Goal: Task Accomplishment & Management: Manage account settings

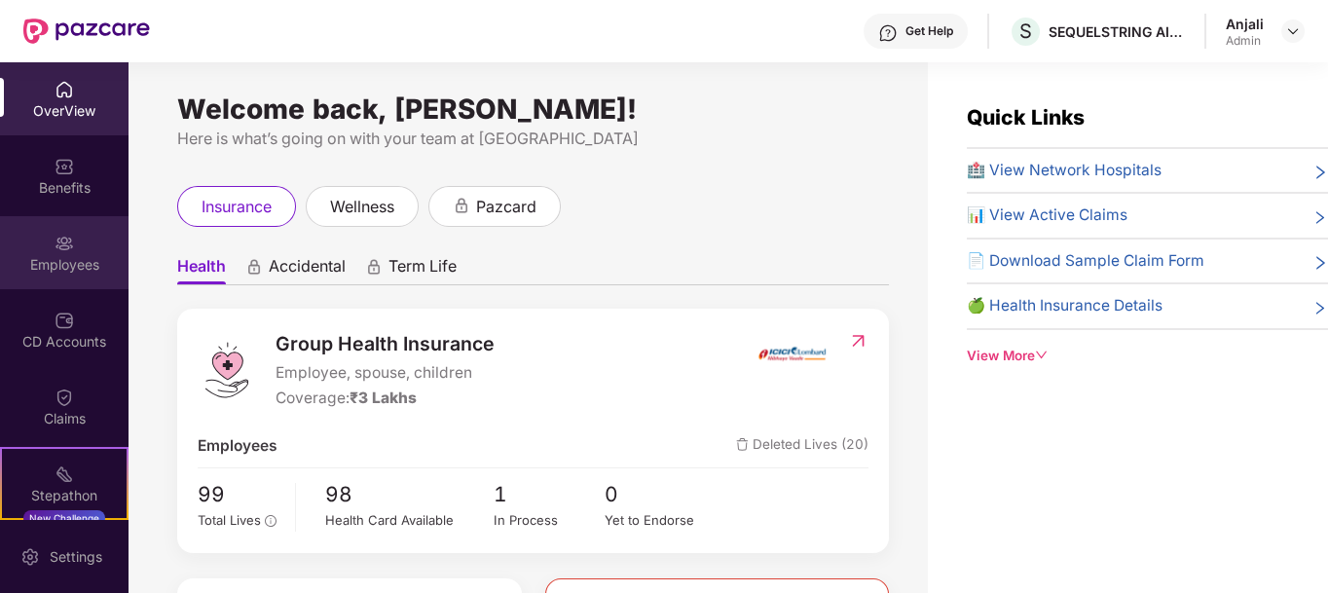
click at [69, 255] on div "Employees" at bounding box center [64, 264] width 128 height 19
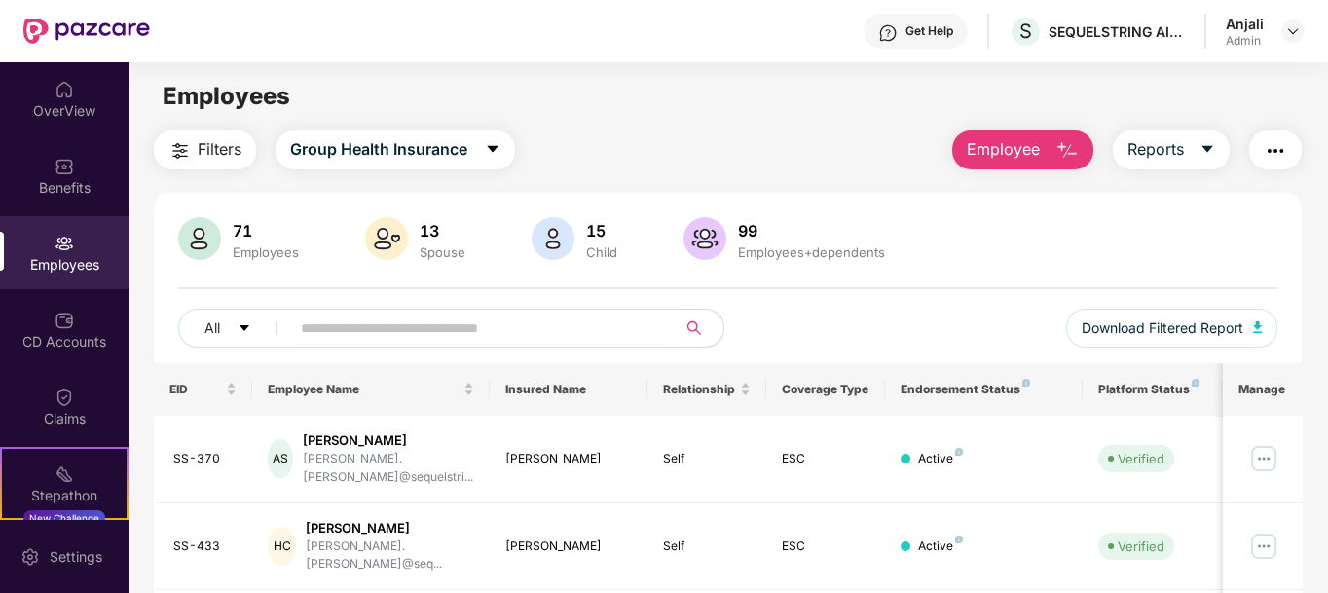
click at [402, 327] on input "text" at bounding box center [475, 327] width 349 height 29
type input "*"
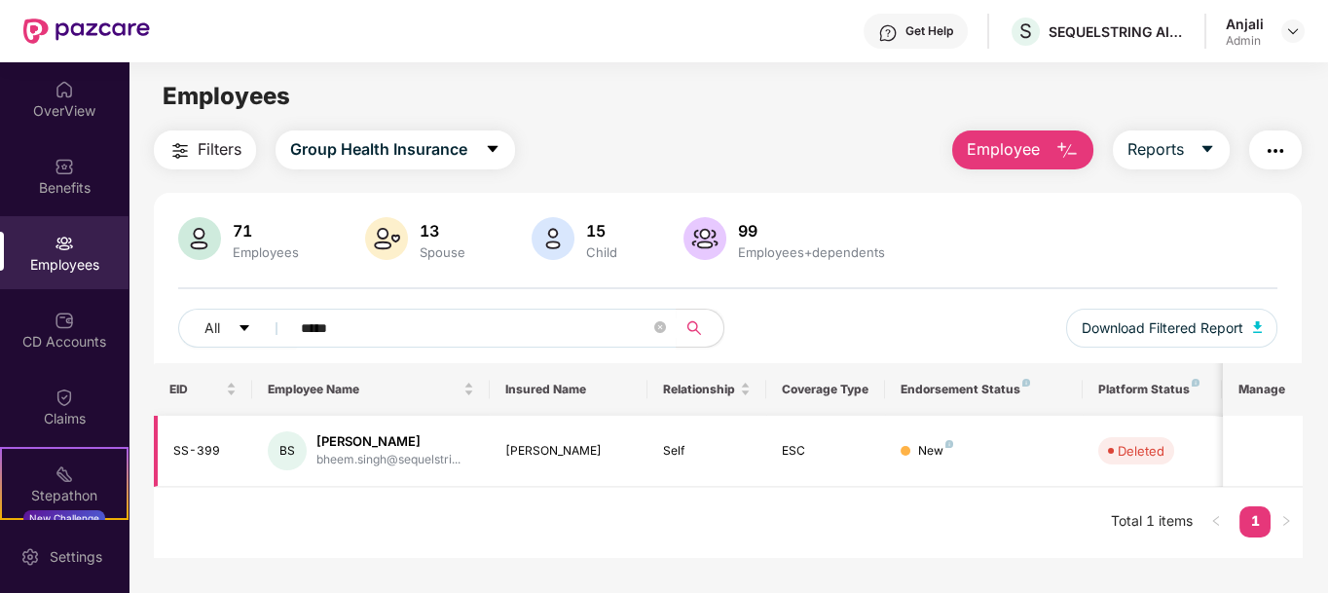
click at [514, 452] on div "[PERSON_NAME]" at bounding box center [569, 451] width 128 height 18
click at [338, 440] on div "[PERSON_NAME]" at bounding box center [388, 441] width 144 height 18
click at [337, 440] on div "[PERSON_NAME]" at bounding box center [388, 441] width 144 height 18
click at [338, 440] on div "[PERSON_NAME]" at bounding box center [388, 441] width 144 height 18
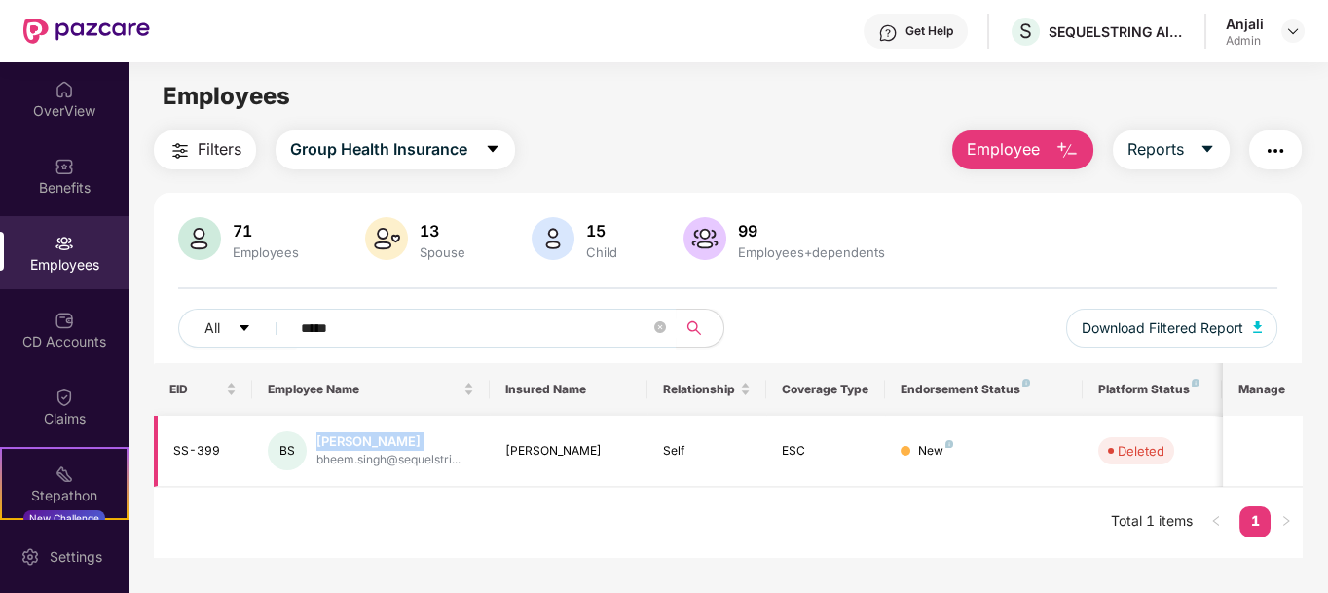
click at [338, 440] on div "[PERSON_NAME]" at bounding box center [388, 441] width 144 height 18
click at [356, 433] on div "[PERSON_NAME]" at bounding box center [388, 441] width 144 height 18
click at [291, 443] on div "BS" at bounding box center [287, 450] width 39 height 39
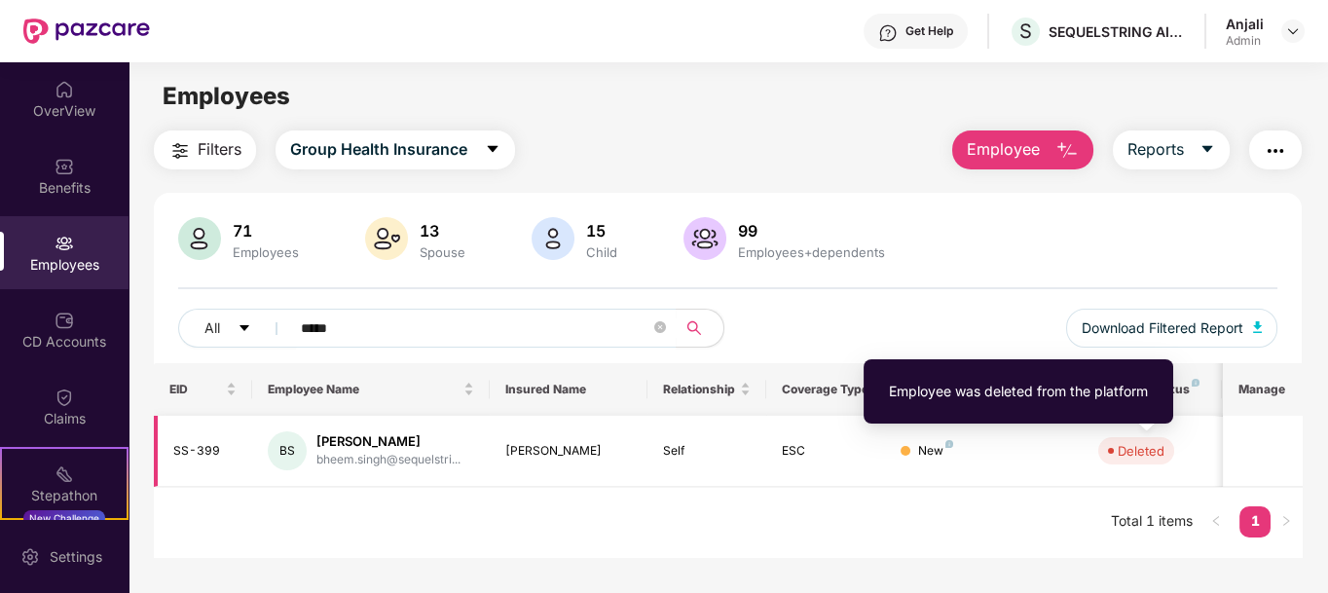
click at [1149, 445] on div "Deleted" at bounding box center [1140, 450] width 47 height 19
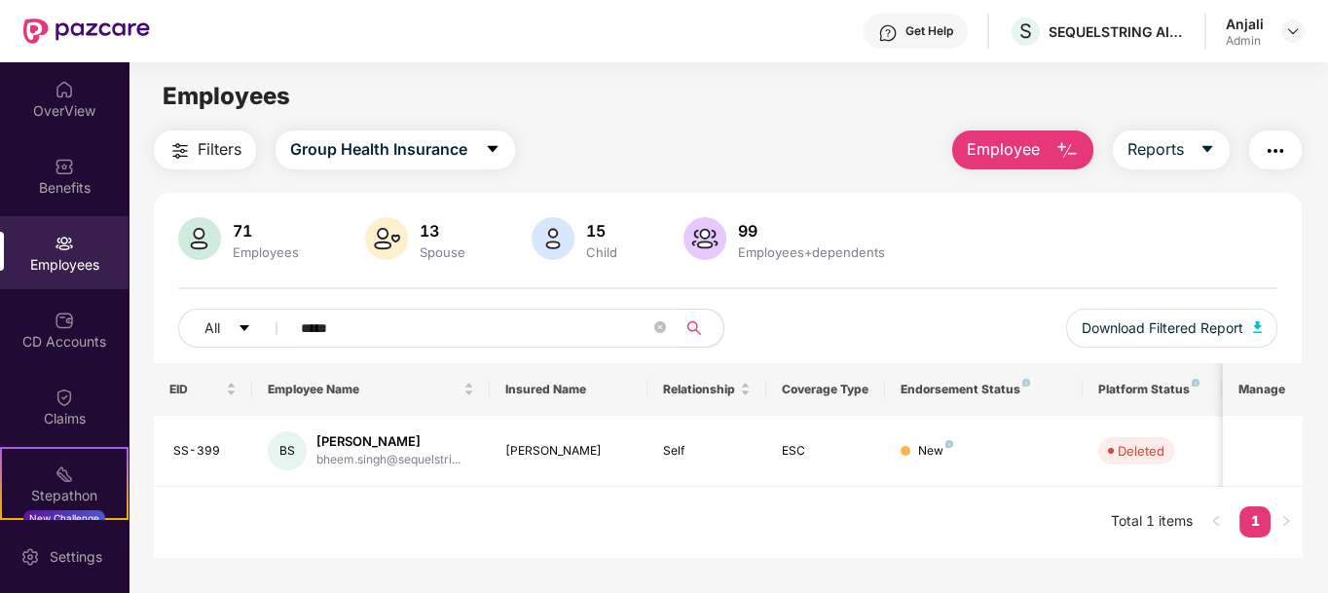
click at [310, 327] on input "*****" at bounding box center [475, 327] width 349 height 29
type input "****"
click at [352, 446] on div "[PERSON_NAME]" at bounding box center [399, 441] width 211 height 18
click at [1263, 440] on img at bounding box center [1263, 450] width 31 height 31
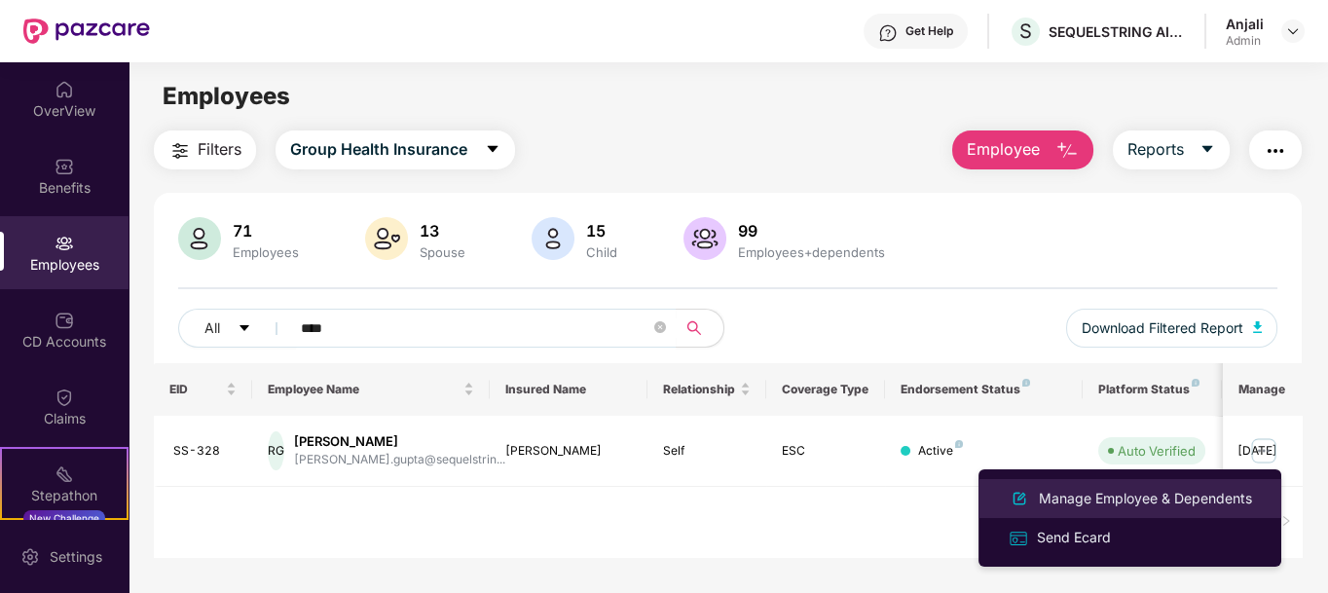
click at [1159, 507] on div "Manage Employee & Dependents" at bounding box center [1145, 498] width 221 height 21
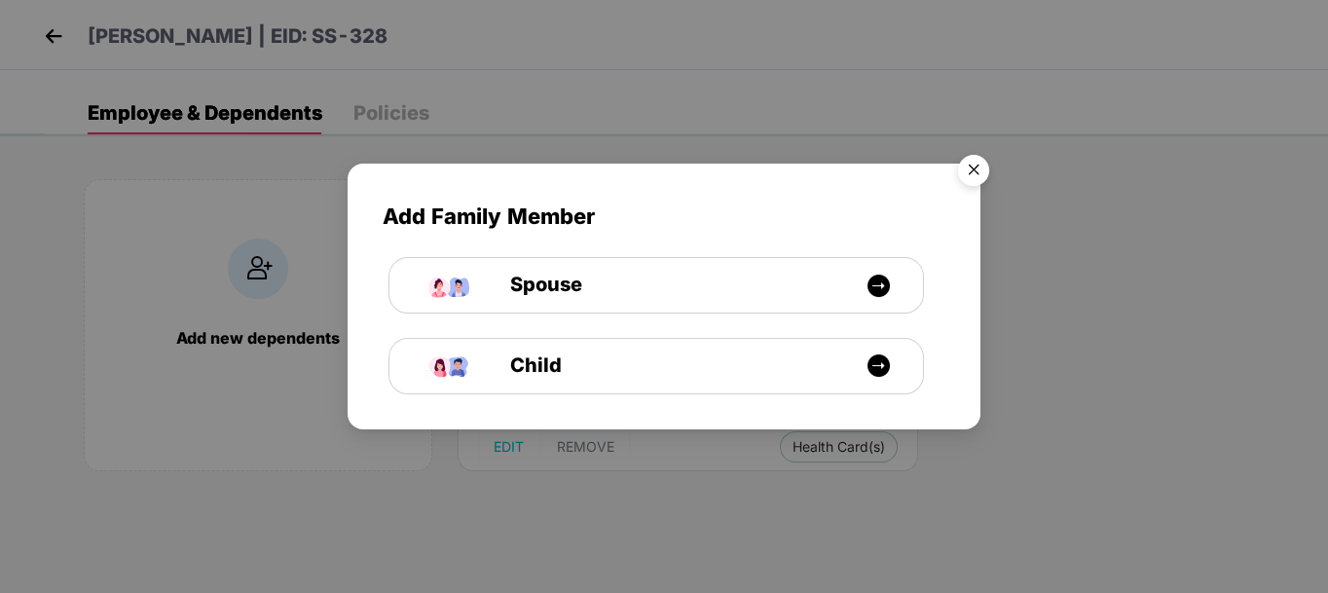
click at [969, 162] on img "Close" at bounding box center [973, 173] width 55 height 55
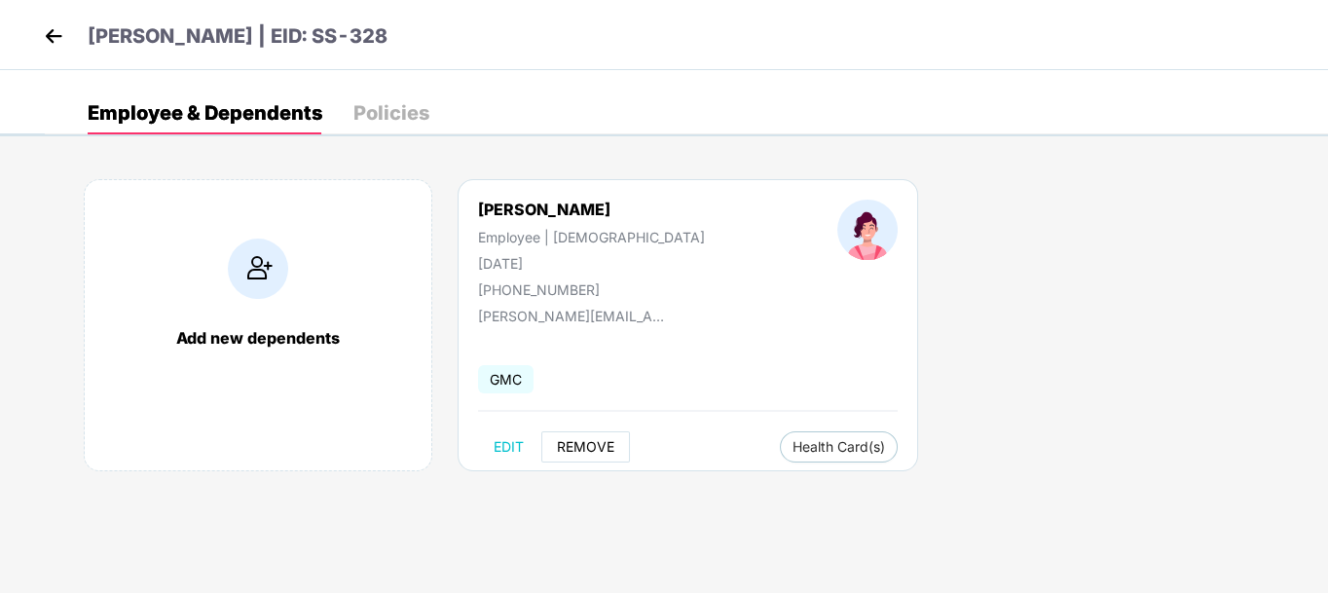
click at [603, 447] on span "REMOVE" at bounding box center [585, 447] width 57 height 16
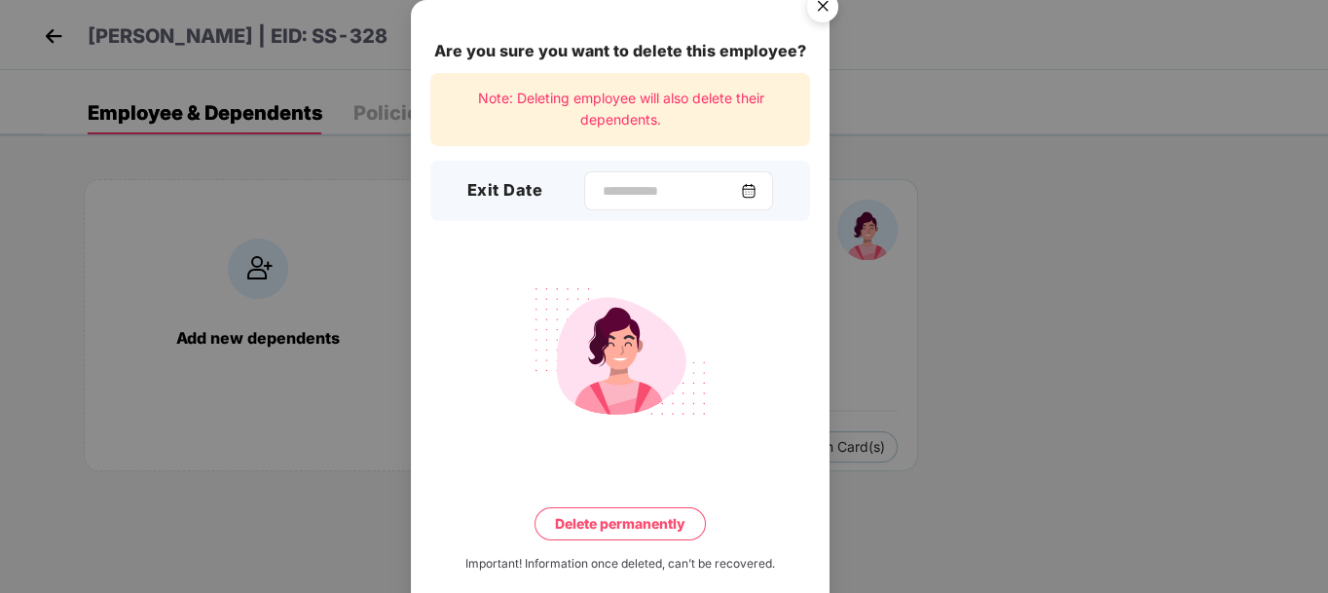
click at [763, 179] on div at bounding box center [678, 190] width 189 height 39
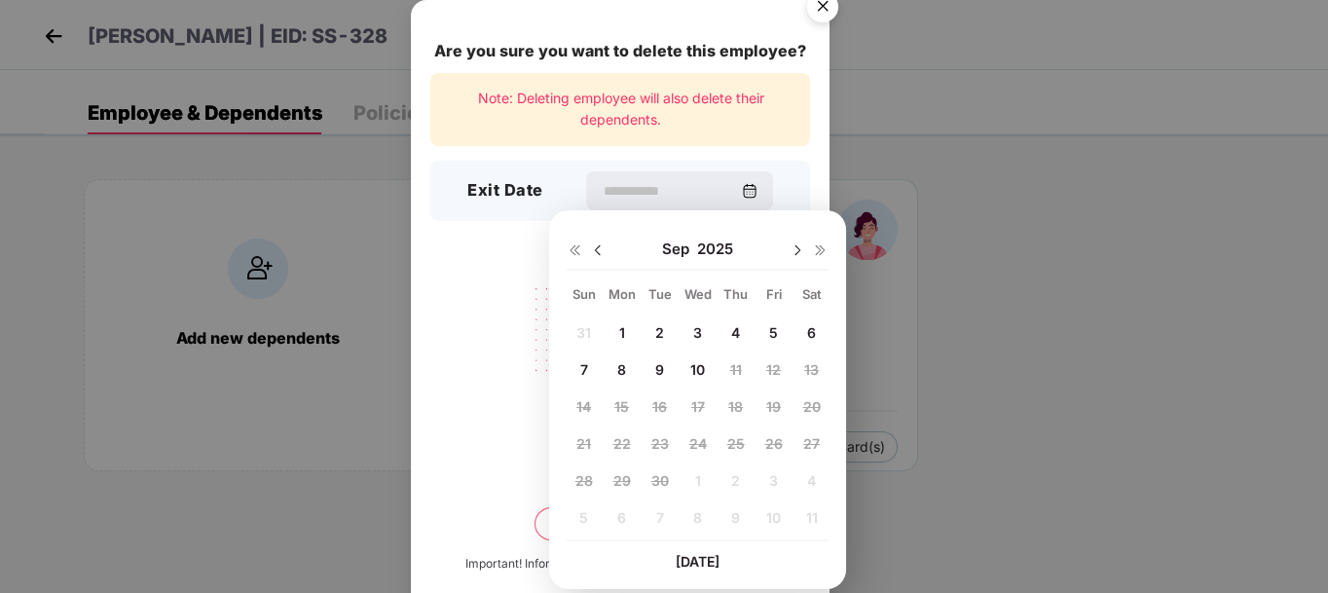
click at [601, 250] on img at bounding box center [598, 250] width 16 height 16
click at [655, 406] on span "12" at bounding box center [659, 406] width 15 height 17
type input "**********"
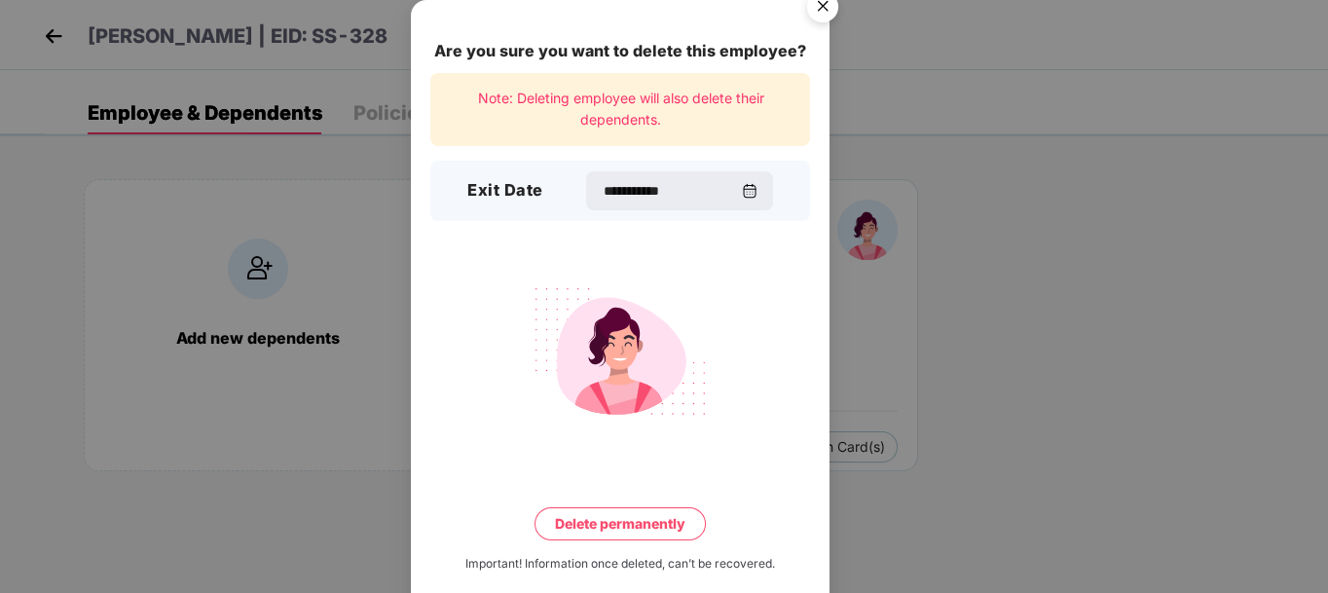
click at [669, 533] on button "Delete permanently" at bounding box center [619, 523] width 171 height 33
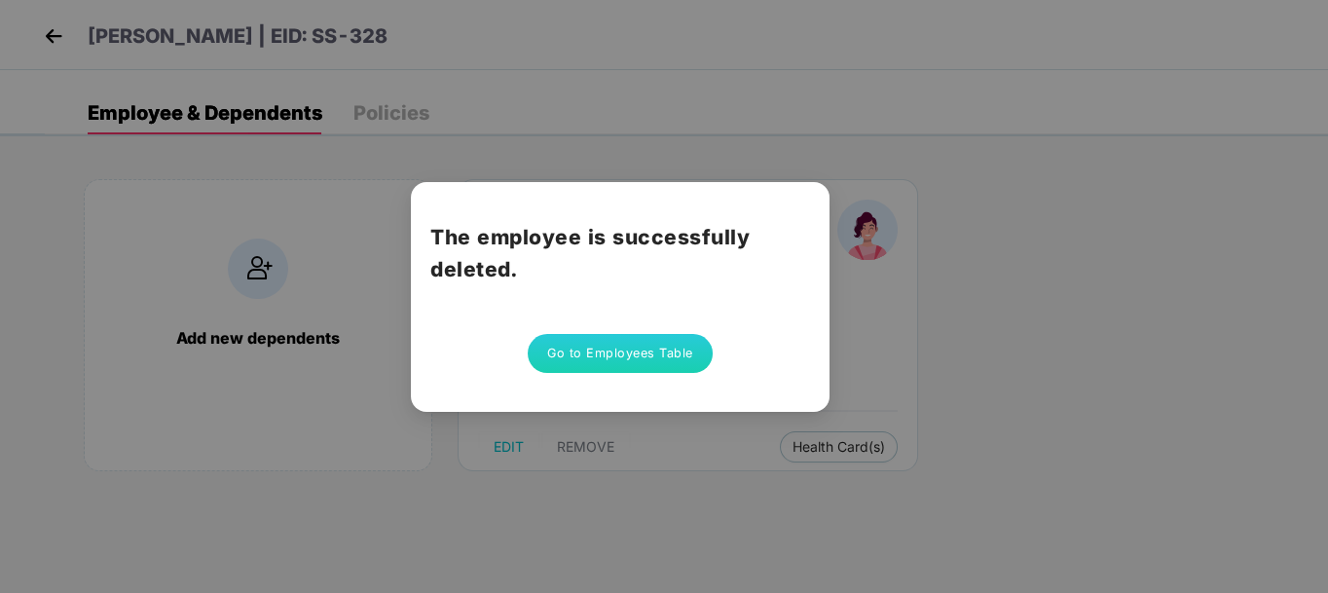
click at [661, 356] on button "Go to Employees Table" at bounding box center [620, 353] width 185 height 39
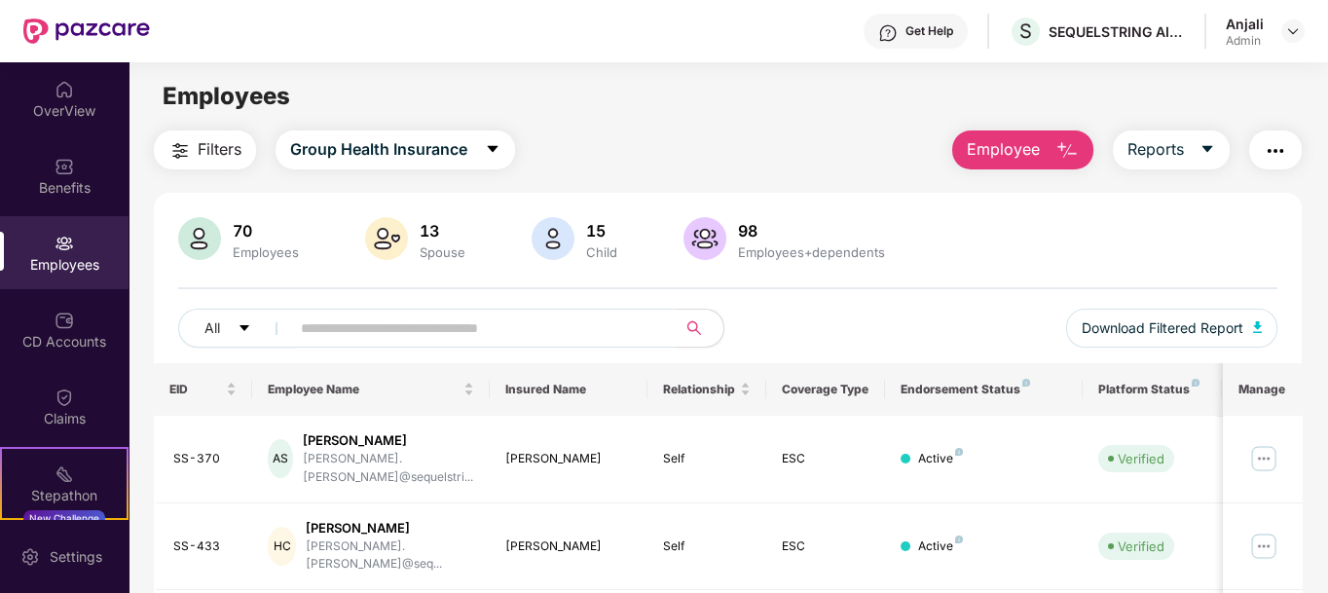
click at [400, 320] on input "text" at bounding box center [475, 327] width 349 height 29
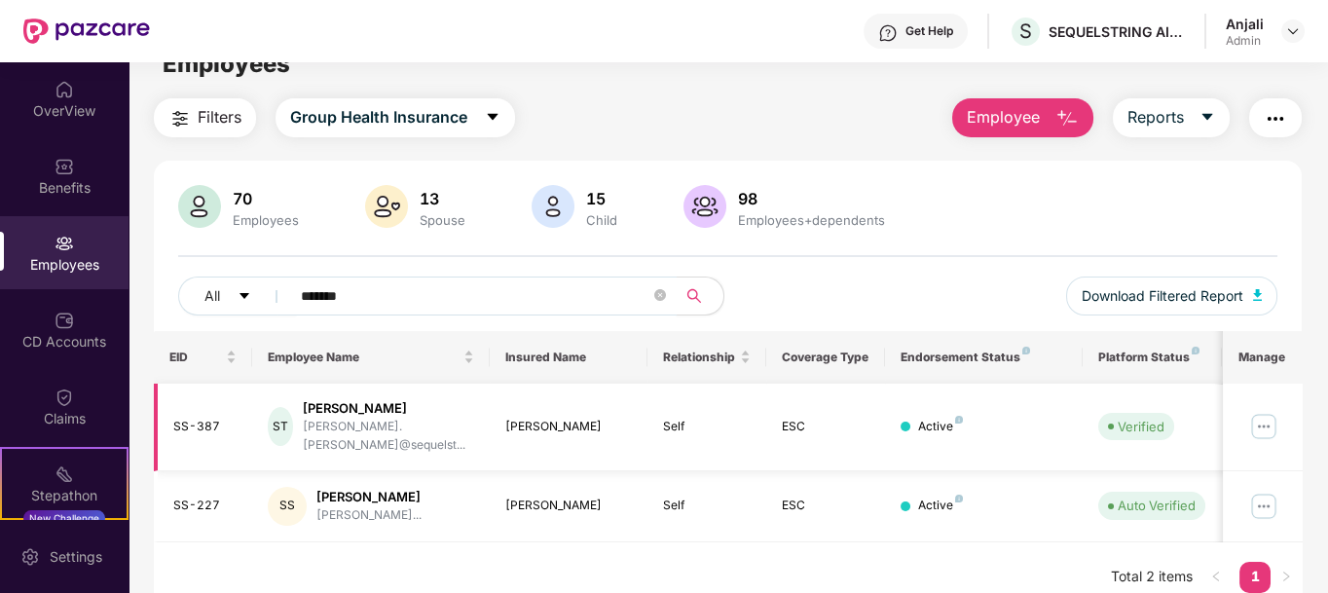
scroll to position [62, 0]
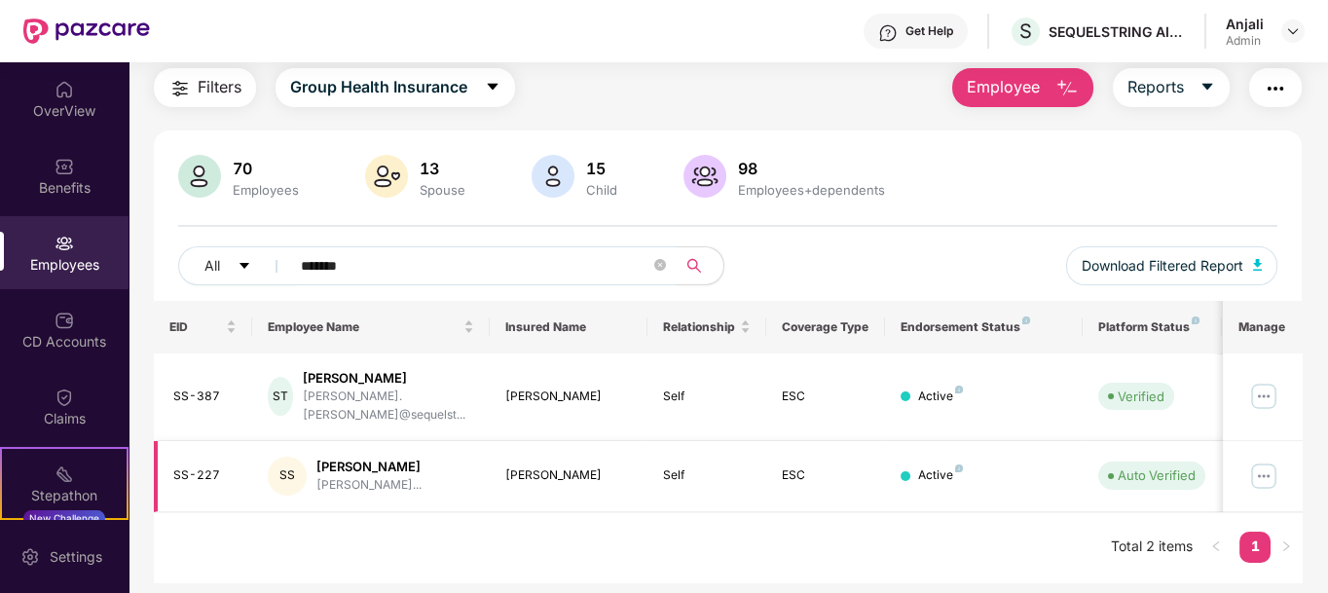
type input "*******"
click at [1264, 460] on img at bounding box center [1263, 475] width 31 height 31
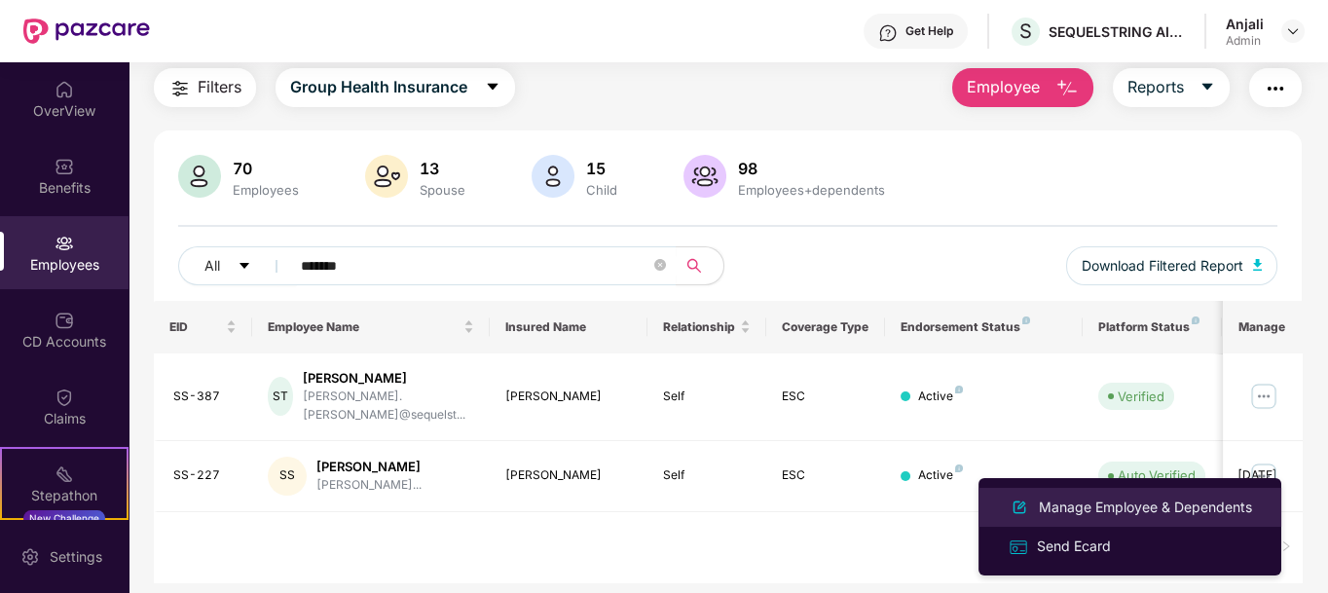
click at [1169, 516] on div "Manage Employee & Dependents" at bounding box center [1145, 506] width 221 height 21
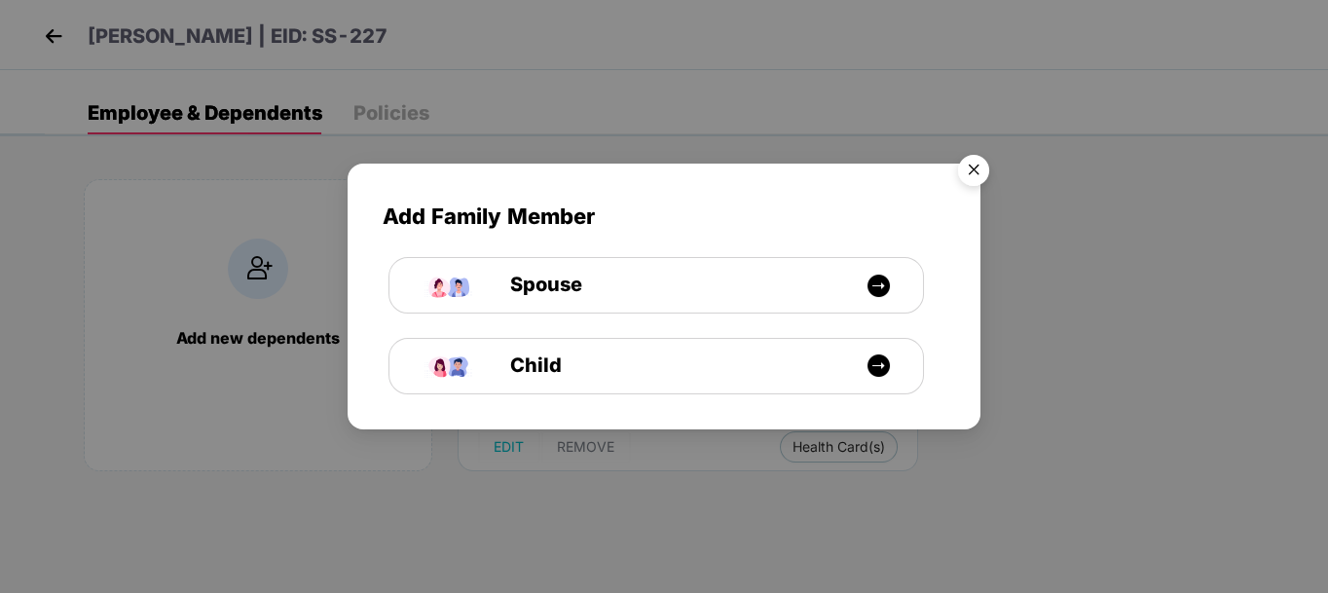
click at [974, 171] on img "Close" at bounding box center [973, 173] width 55 height 55
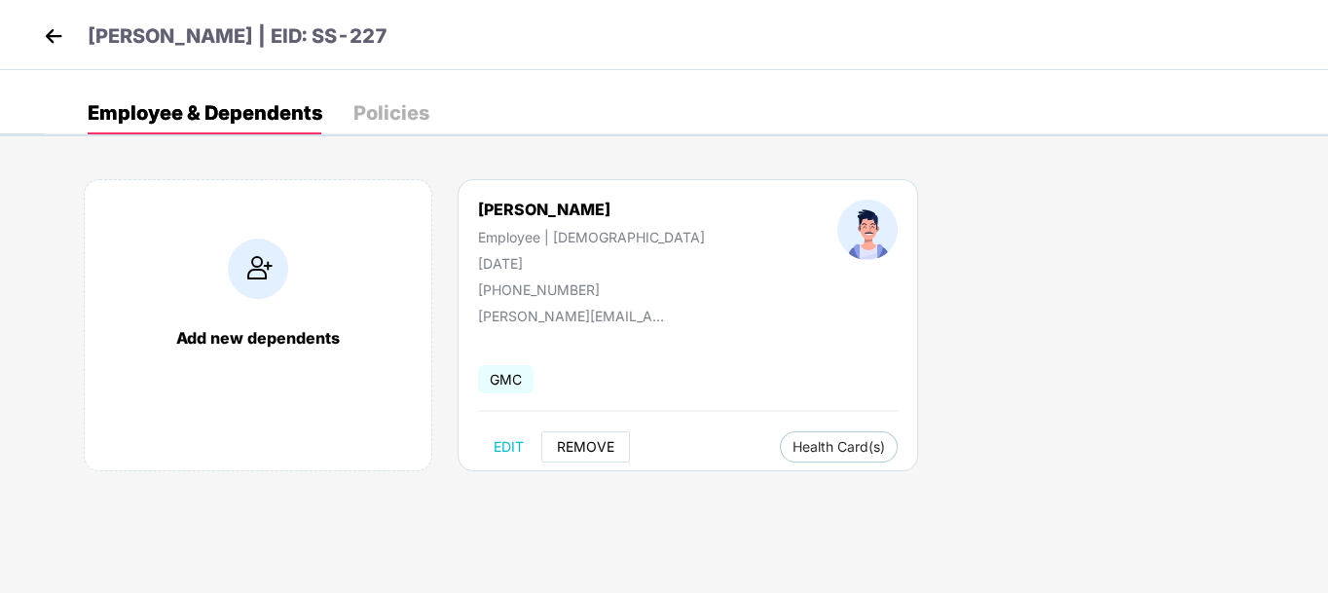
click at [601, 441] on span "REMOVE" at bounding box center [585, 447] width 57 height 16
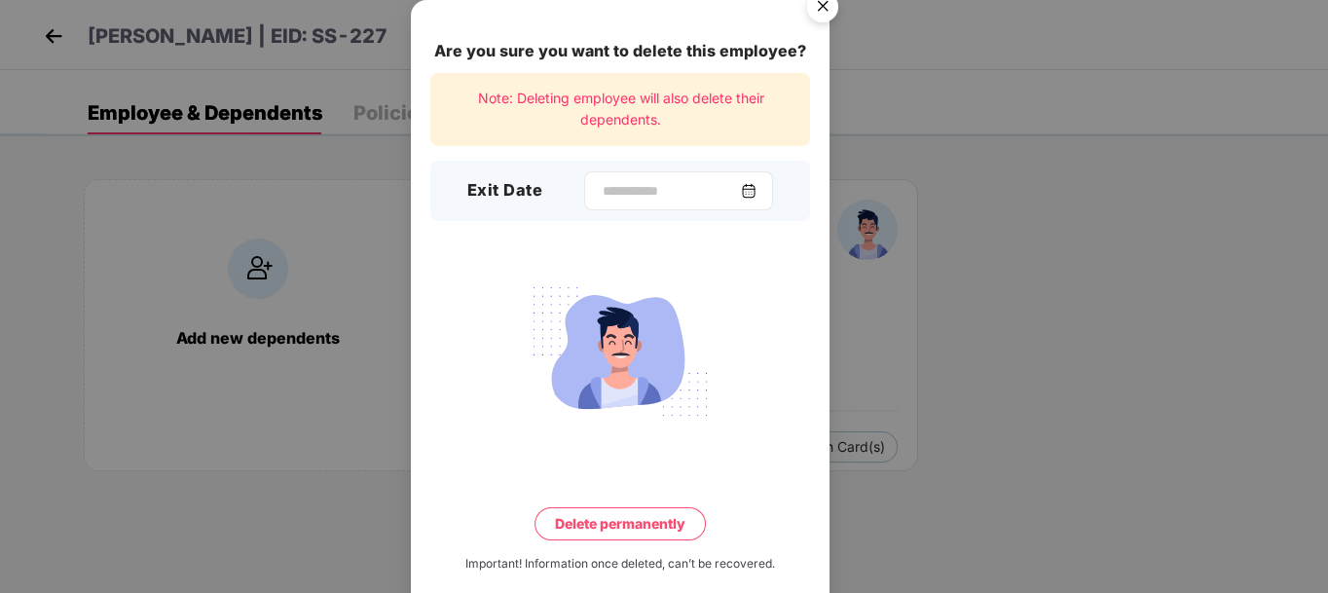
click at [756, 190] on img at bounding box center [749, 191] width 16 height 16
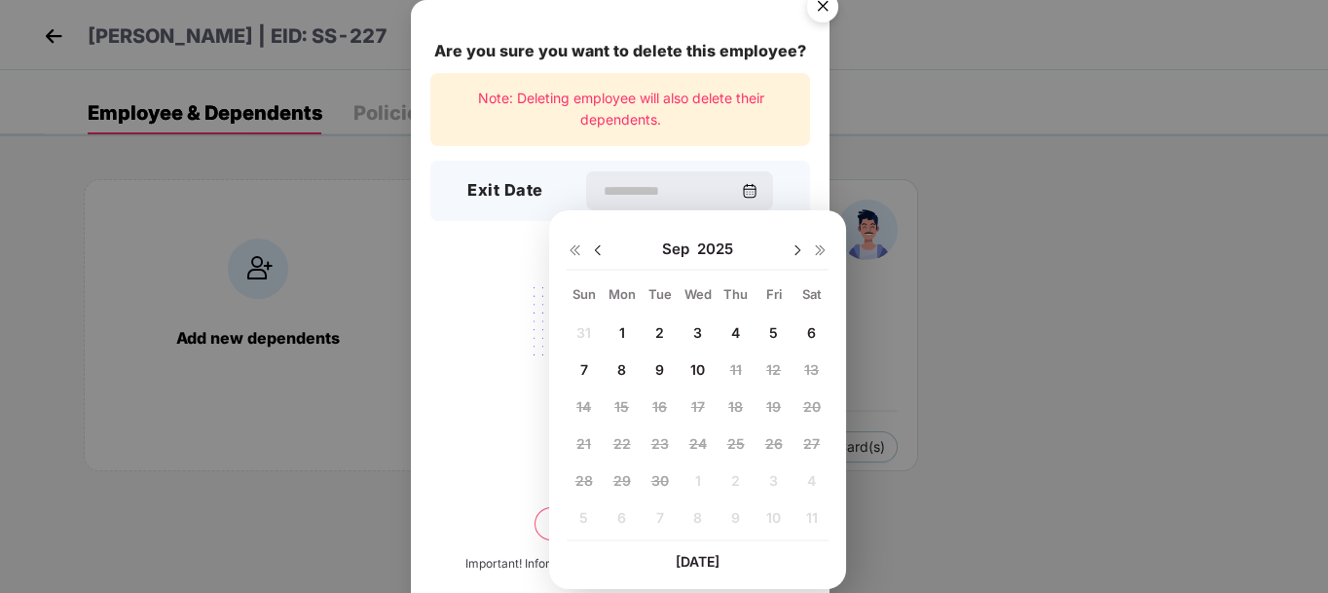
click at [601, 251] on img at bounding box center [598, 250] width 16 height 16
click at [584, 516] on span "31" at bounding box center [583, 517] width 15 height 17
type input "**********"
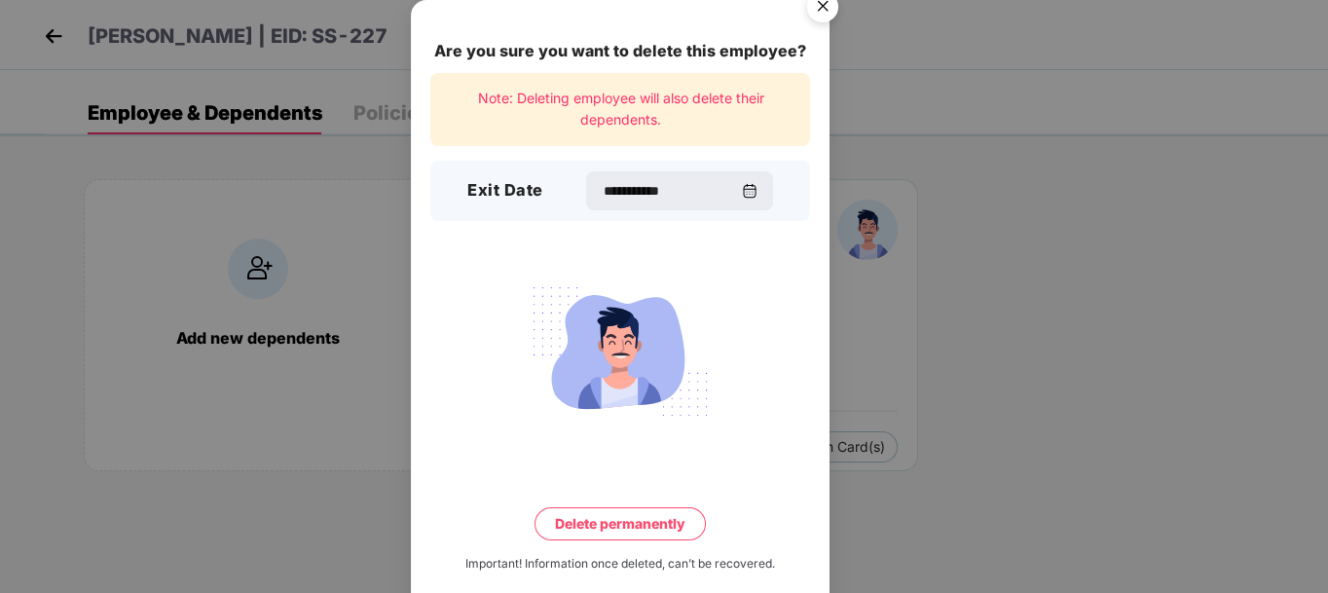
click at [648, 524] on button "Delete permanently" at bounding box center [619, 523] width 171 height 33
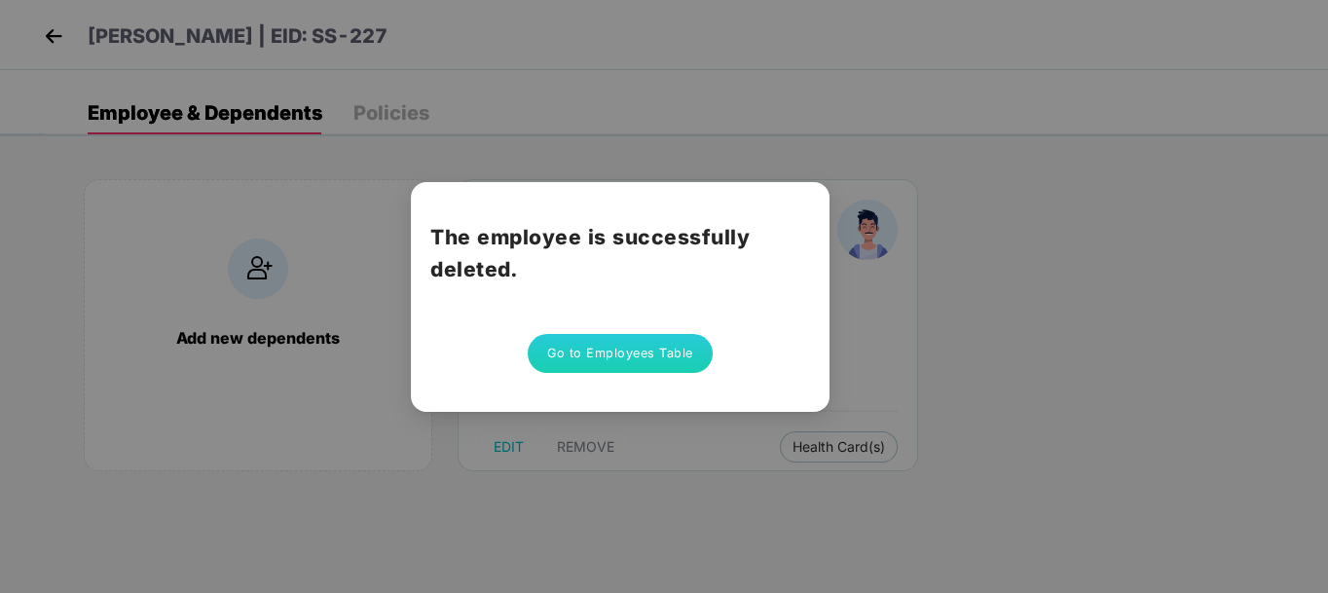
click at [643, 352] on button "Go to Employees Table" at bounding box center [620, 353] width 185 height 39
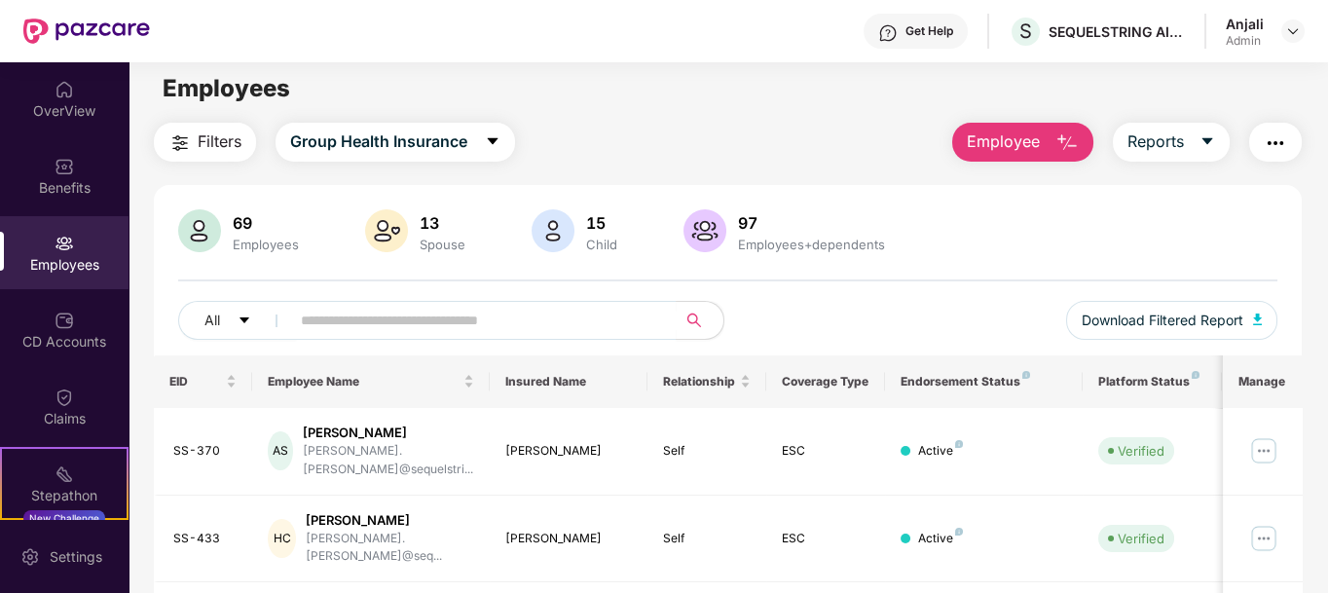
scroll to position [0, 0]
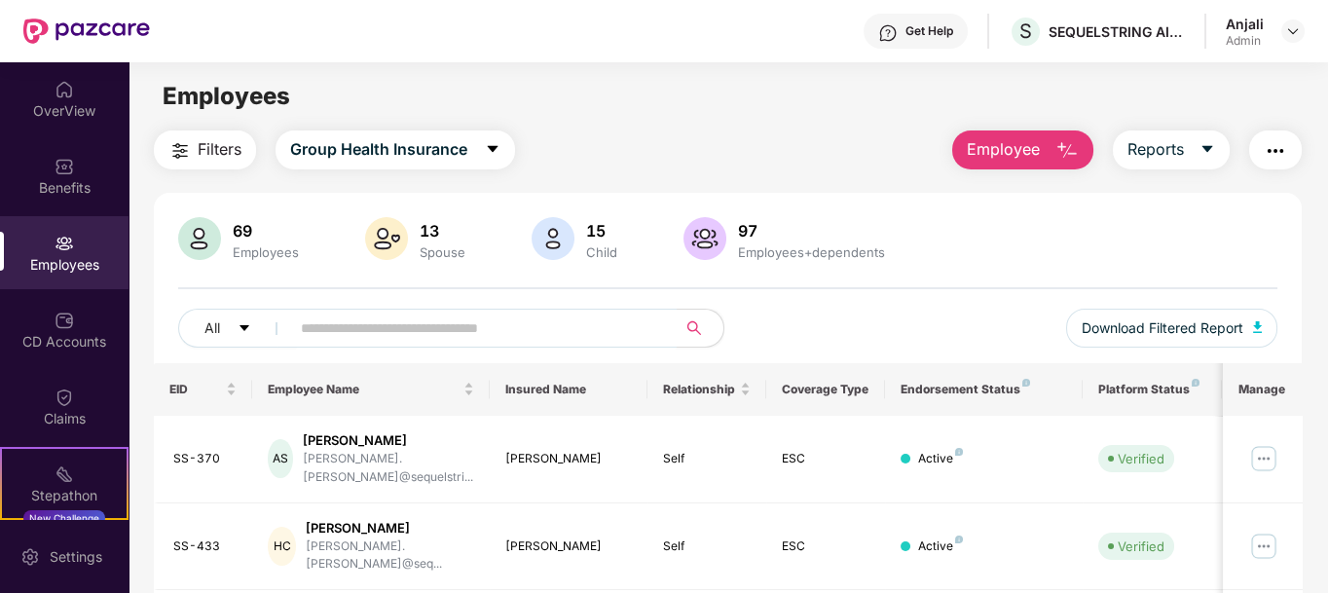
click at [467, 326] on input "text" at bounding box center [475, 327] width 349 height 29
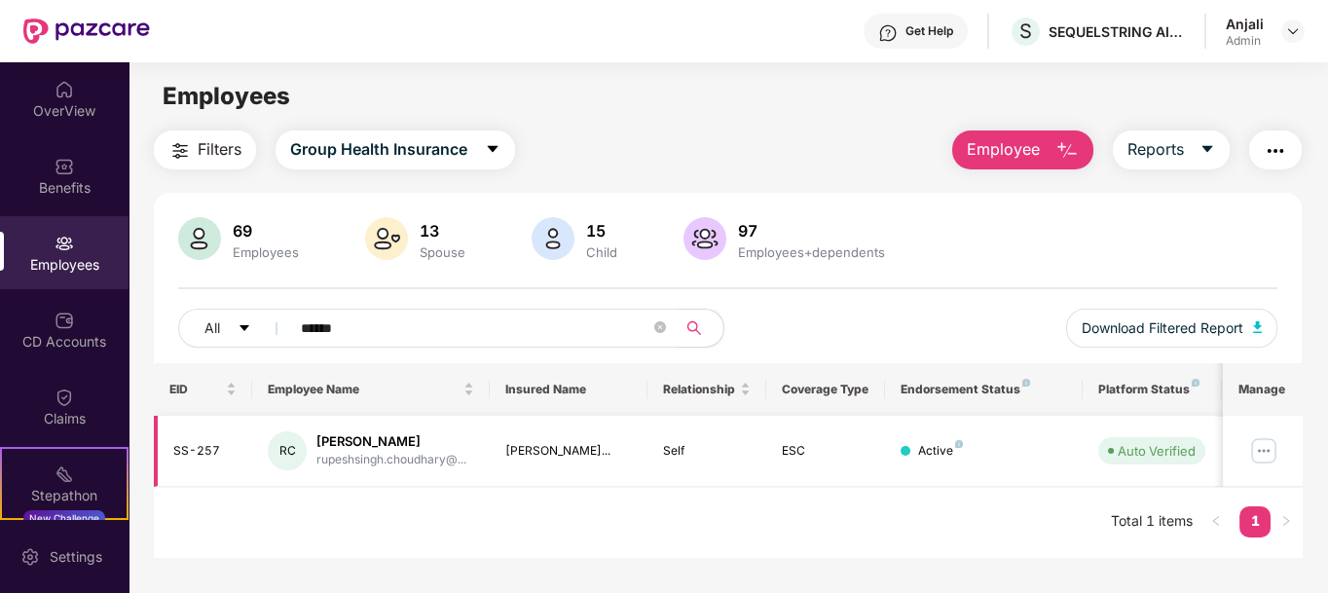
type input "******"
click at [1263, 449] on img at bounding box center [1263, 450] width 31 height 31
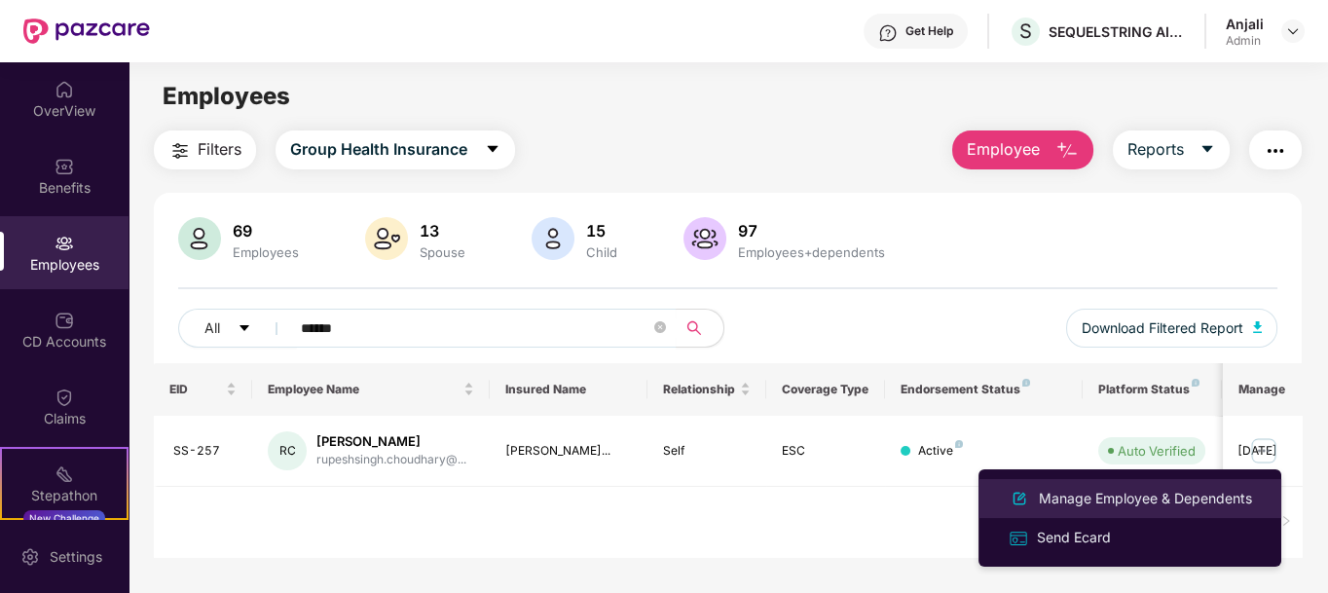
click at [1131, 495] on div "Manage Employee & Dependents" at bounding box center [1145, 498] width 221 height 21
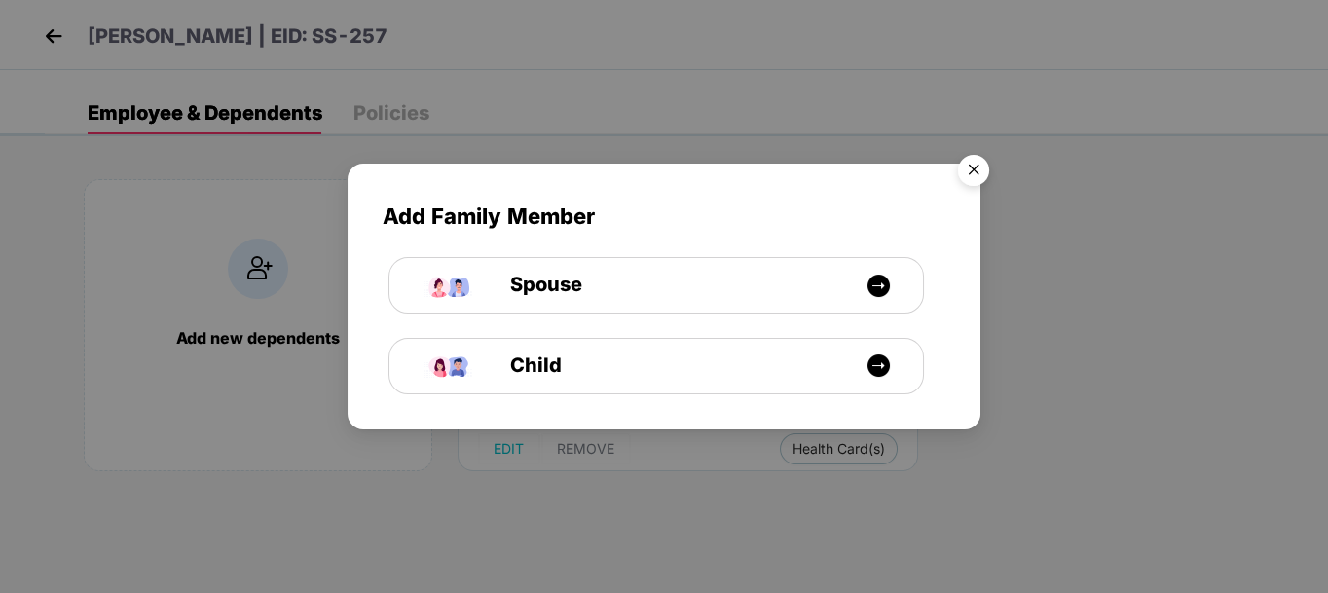
click at [972, 171] on img "Close" at bounding box center [973, 173] width 55 height 55
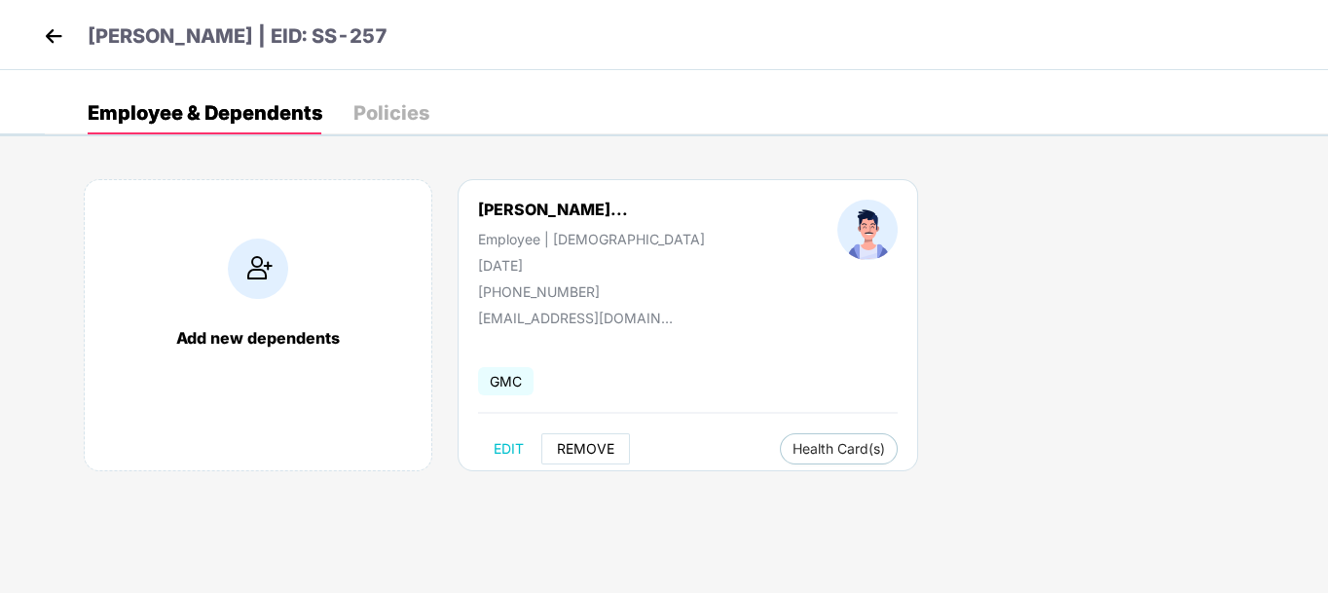
click at [579, 441] on span "REMOVE" at bounding box center [585, 449] width 57 height 16
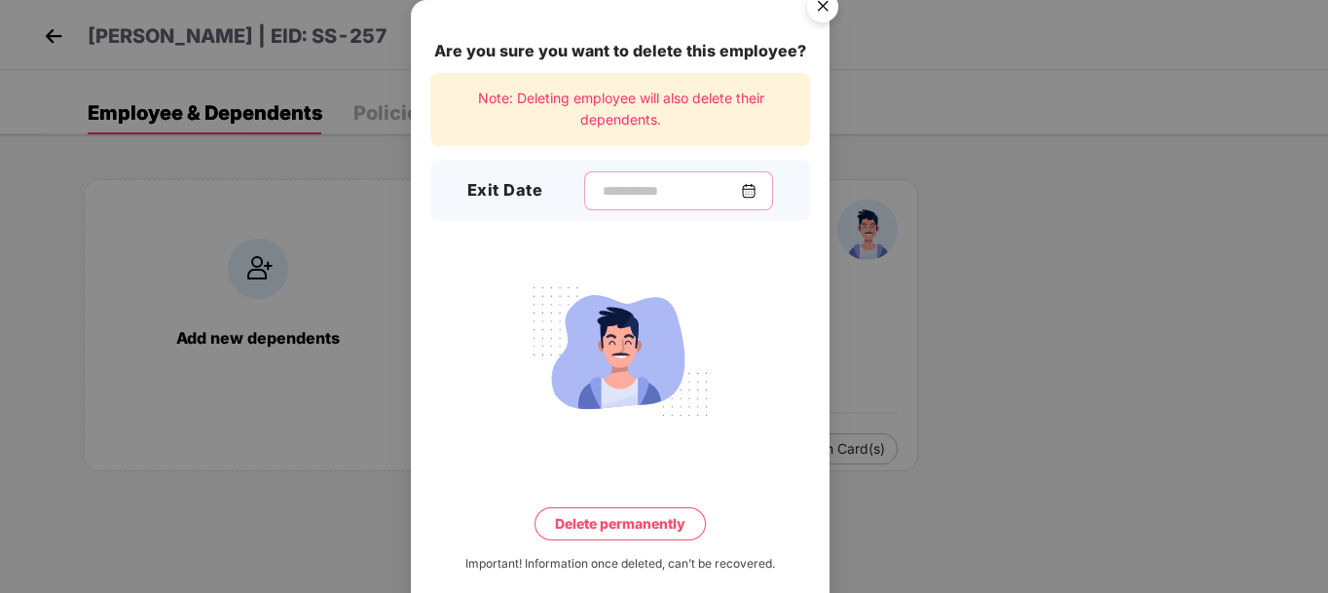
drag, startPoint x: 747, startPoint y: 181, endPoint x: 735, endPoint y: 182, distance: 12.7
click at [741, 181] on input at bounding box center [671, 191] width 140 height 20
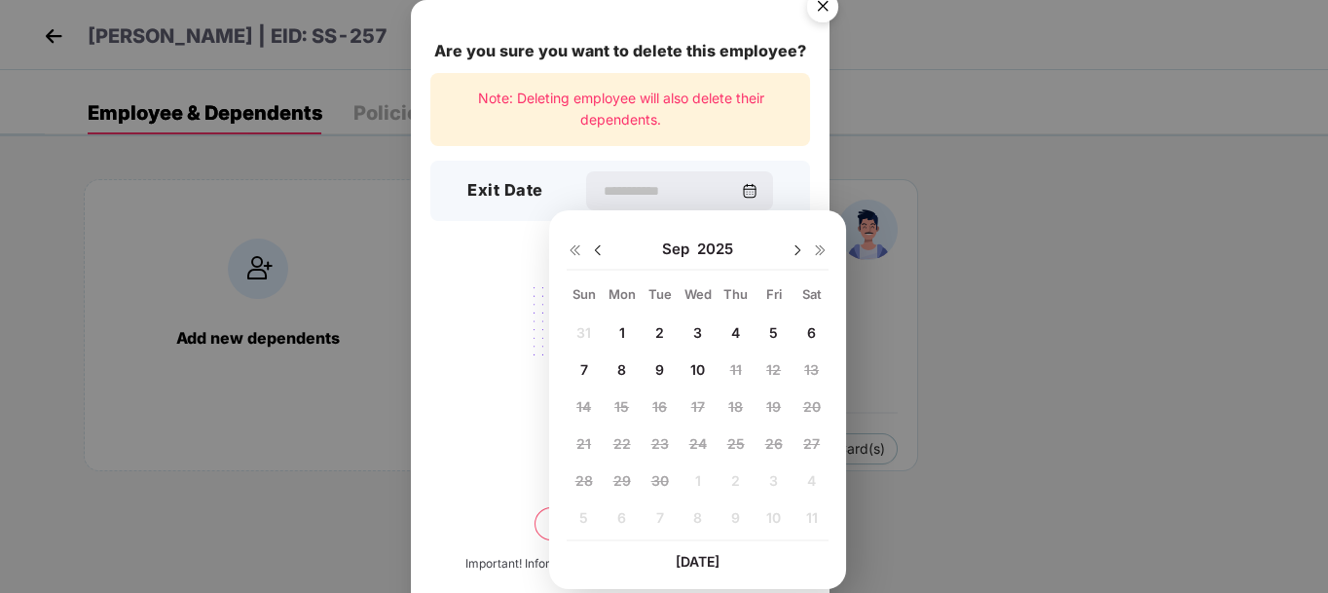
click at [601, 249] on img at bounding box center [598, 250] width 16 height 16
click at [668, 399] on div "12" at bounding box center [659, 405] width 29 height 29
type input "**********"
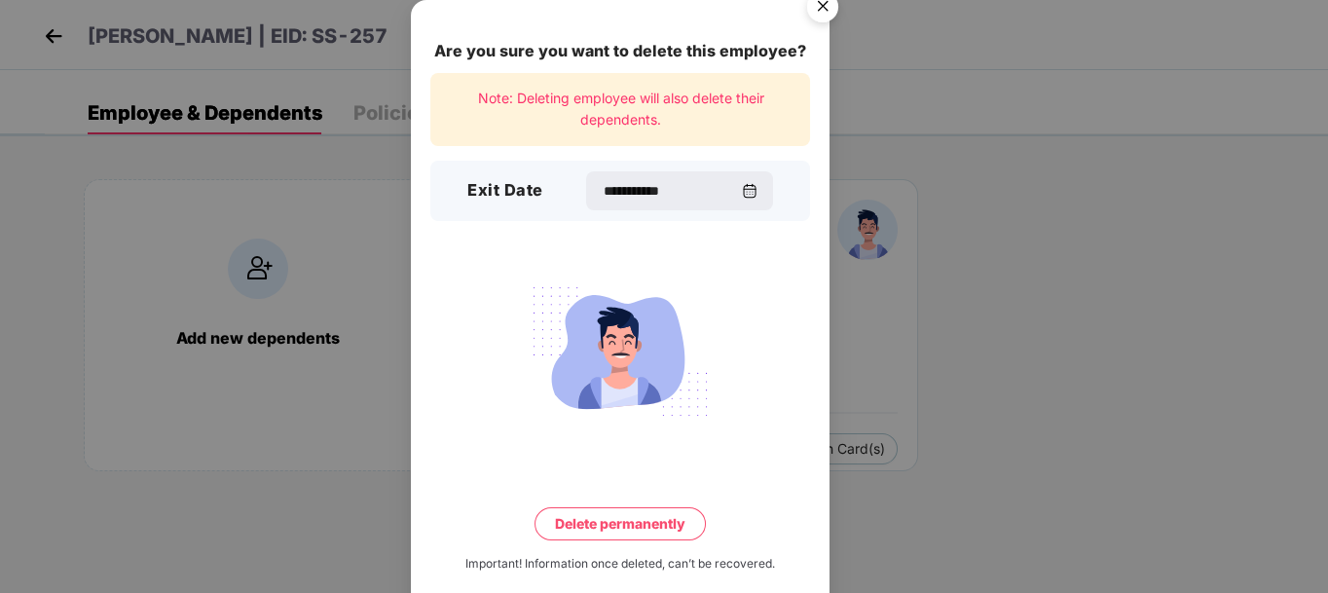
click at [651, 522] on button "Delete permanently" at bounding box center [619, 523] width 171 height 33
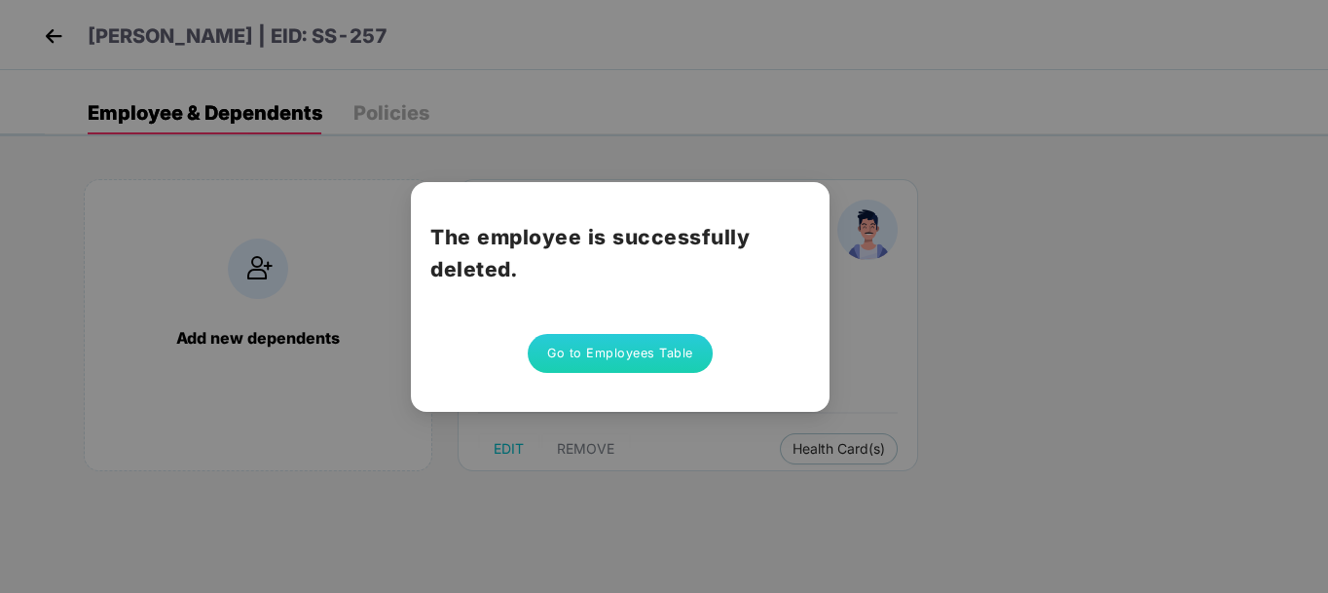
click at [671, 357] on button "Go to Employees Table" at bounding box center [620, 353] width 185 height 39
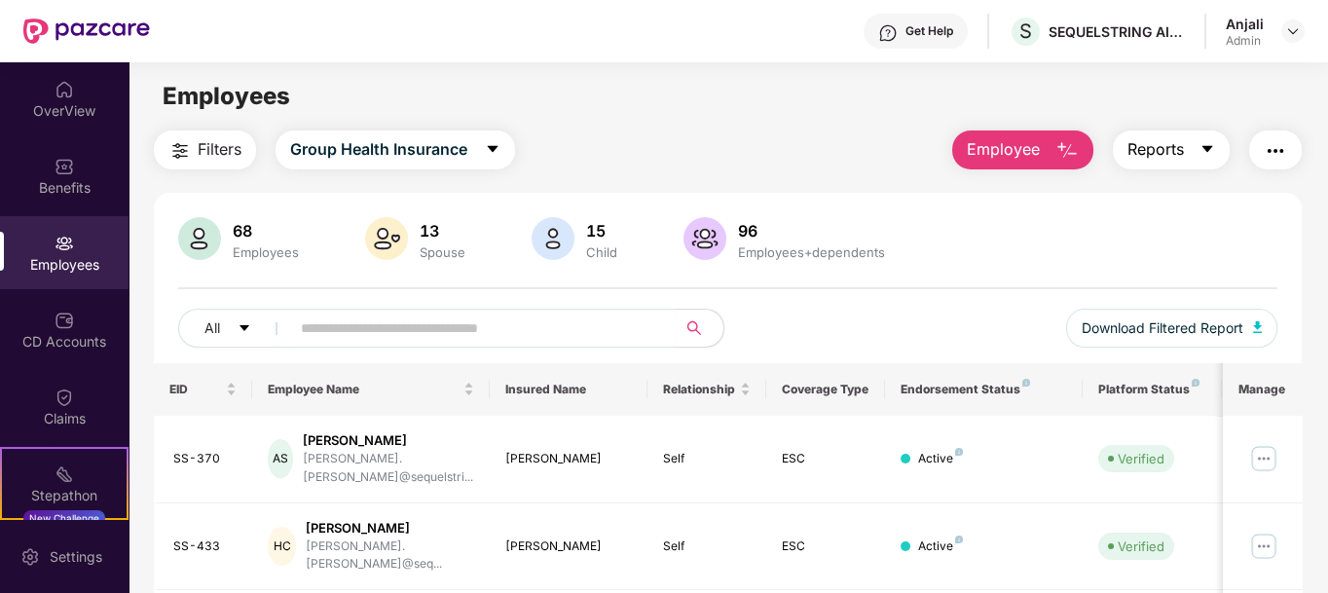
click at [1194, 153] on button "Reports" at bounding box center [1170, 149] width 117 height 39
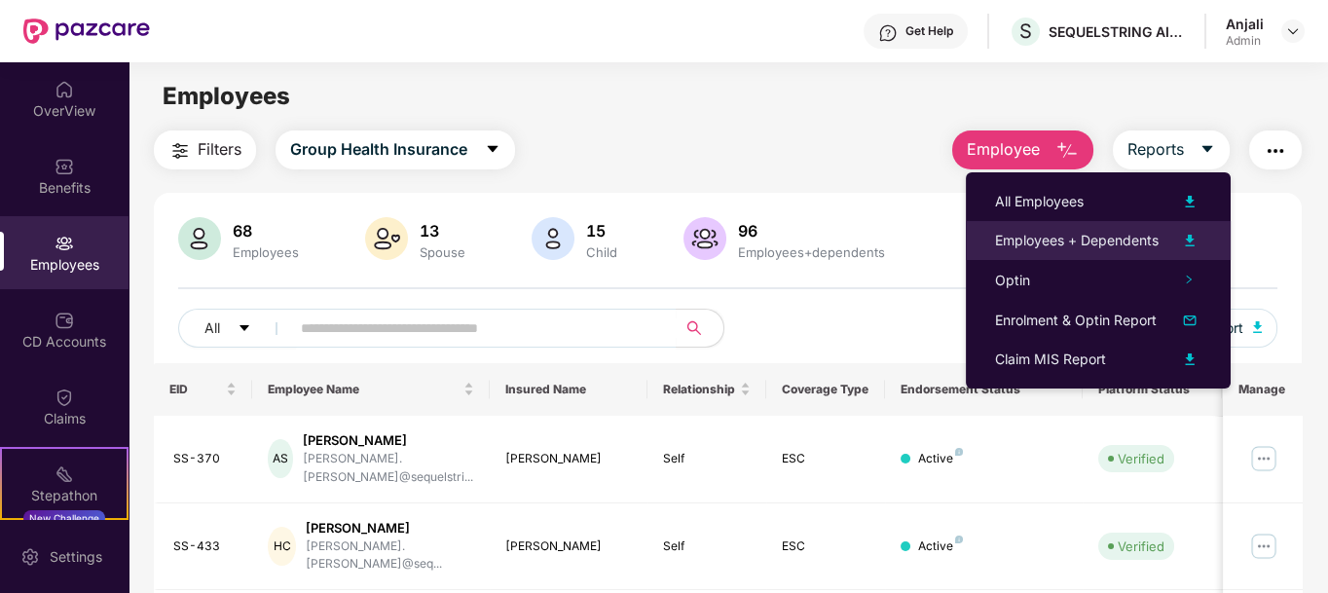
click at [1113, 233] on div "Employees + Dependents" at bounding box center [1077, 240] width 164 height 21
